Goal: Task Accomplishment & Management: Use online tool/utility

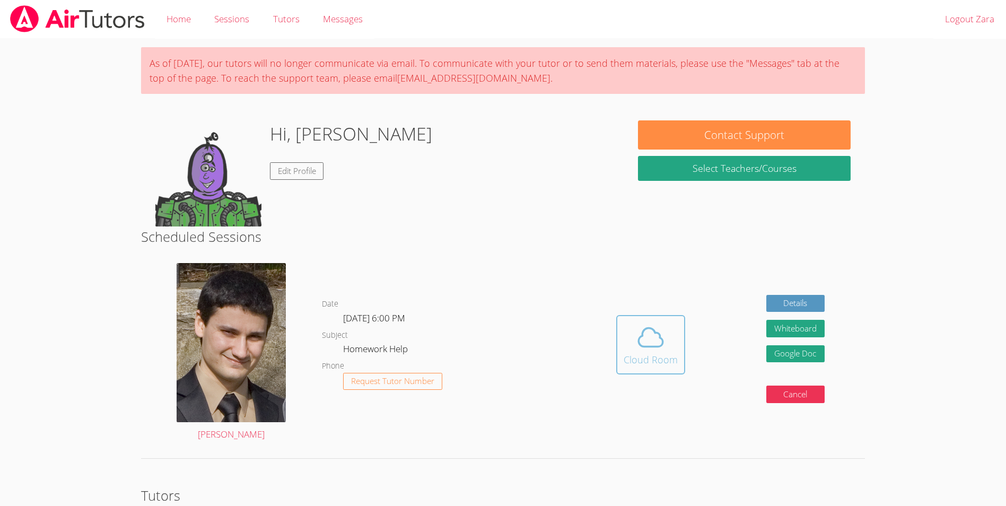
click at [667, 345] on span at bounding box center [651, 337] width 54 height 30
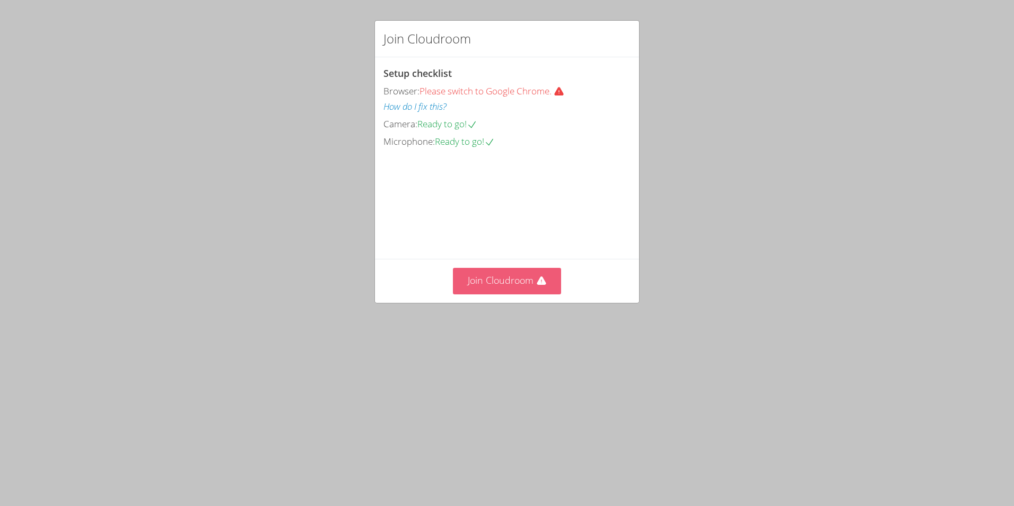
click at [518, 294] on button "Join Cloudroom" at bounding box center [507, 281] width 109 height 26
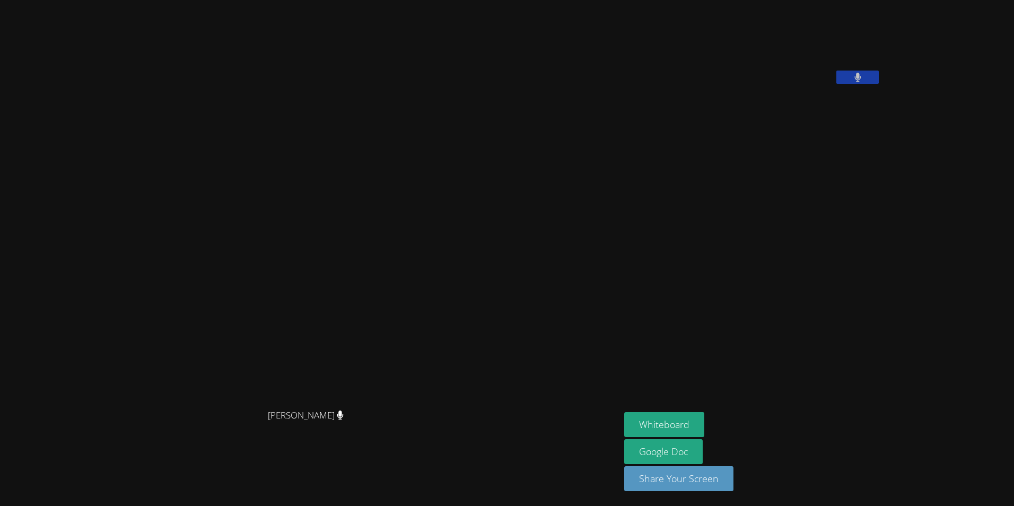
click at [390, 257] on video at bounding box center [310, 232] width 159 height 344
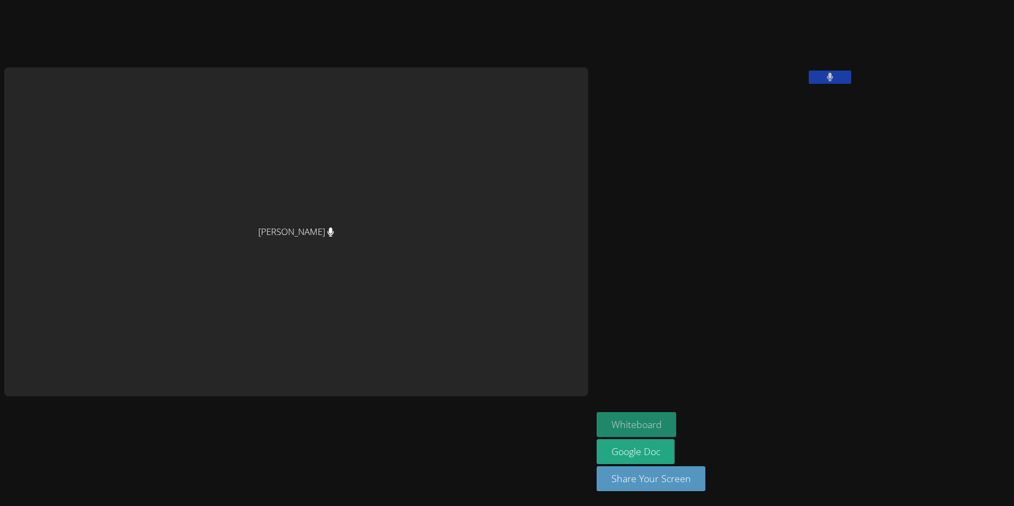
click at [597, 418] on button "Whiteboard" at bounding box center [637, 424] width 80 height 25
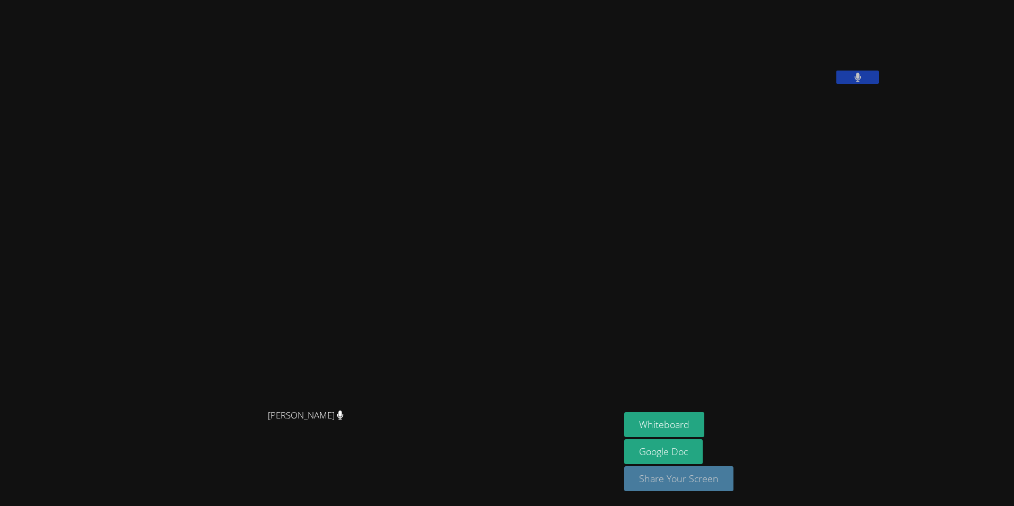
click at [694, 476] on button "Share Your Screen" at bounding box center [678, 478] width 109 height 25
